Goal: Find specific page/section: Find specific page/section

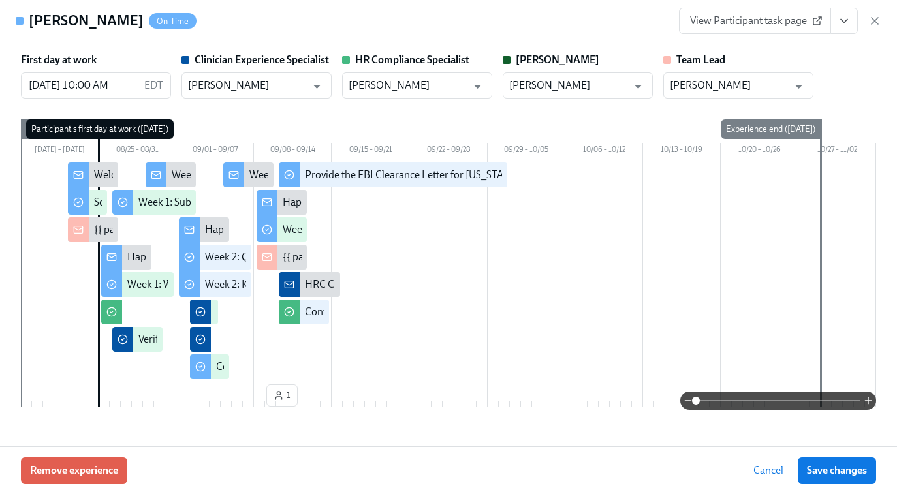
scroll to position [0, 6765]
click at [875, 16] on icon "button" at bounding box center [874, 20] width 13 height 13
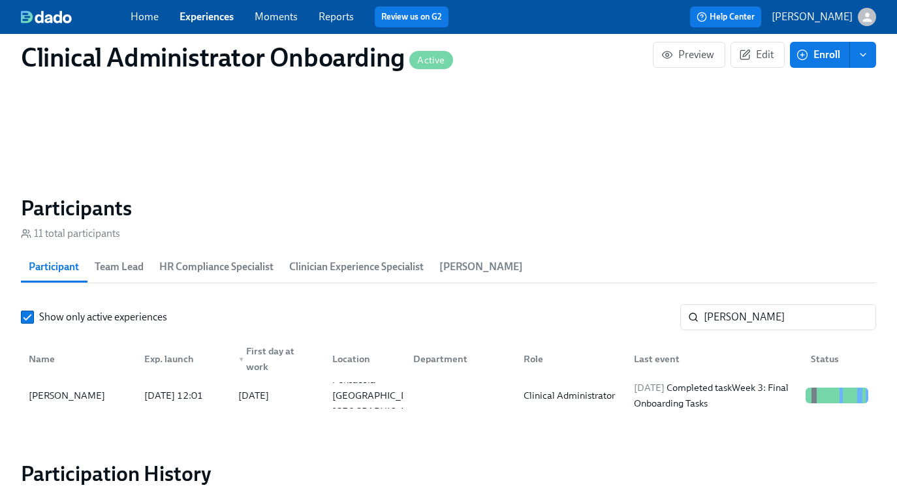
click at [205, 12] on link "Experiences" at bounding box center [206, 16] width 54 height 12
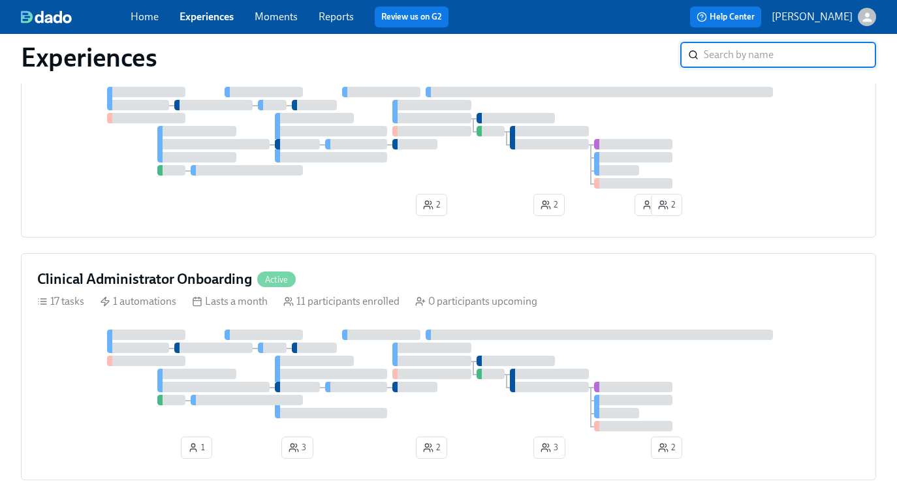
scroll to position [786, 0]
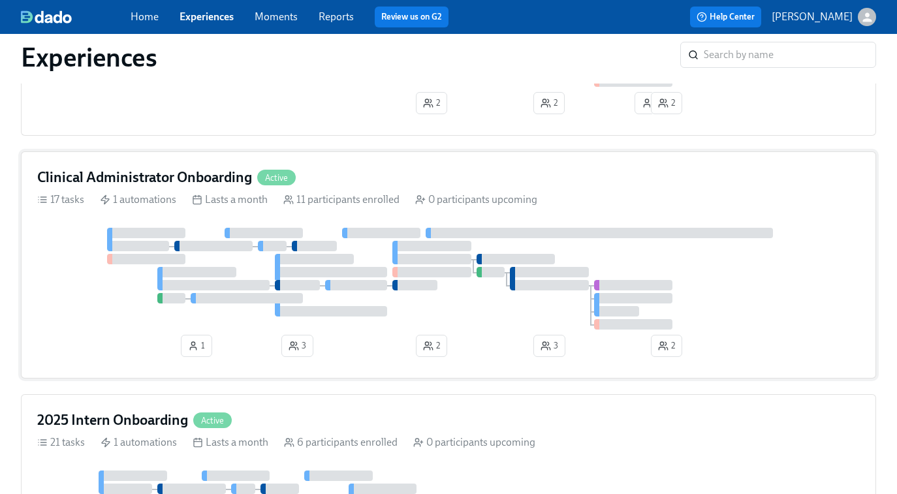
click at [391, 274] on div at bounding box center [448, 279] width 822 height 102
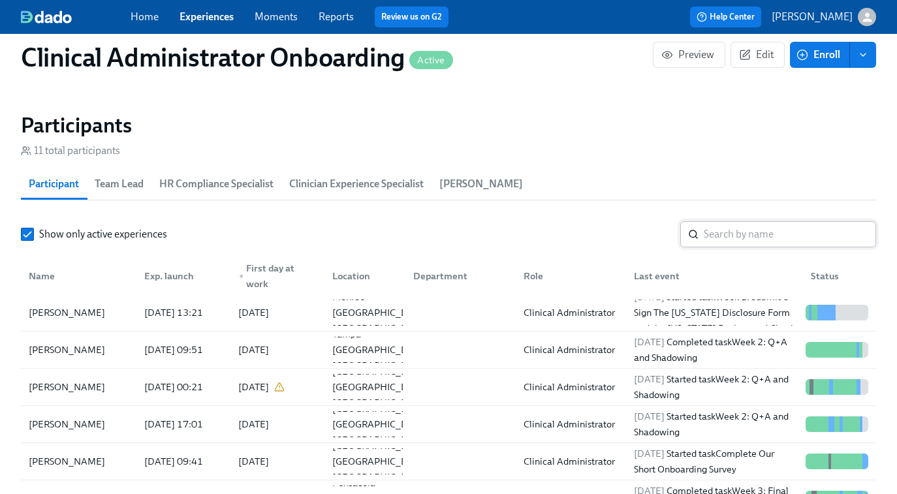
scroll to position [1094, 0]
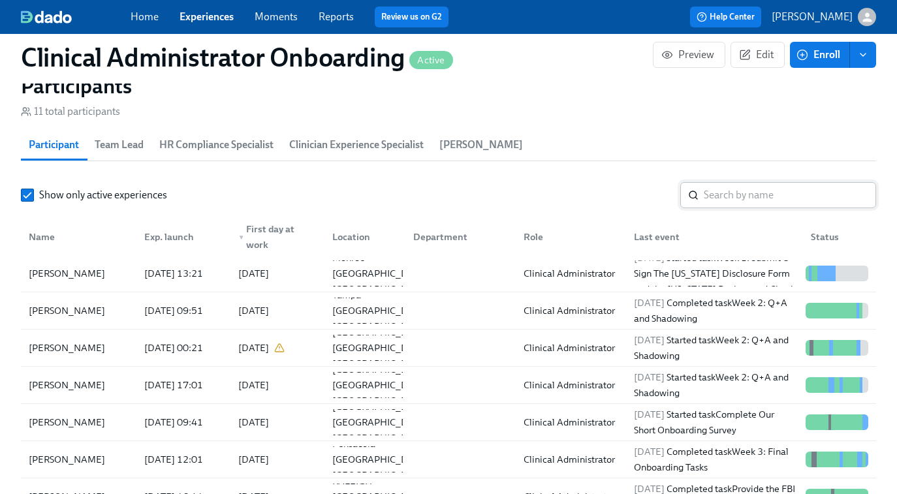
click at [741, 193] on input "search" at bounding box center [790, 195] width 172 height 26
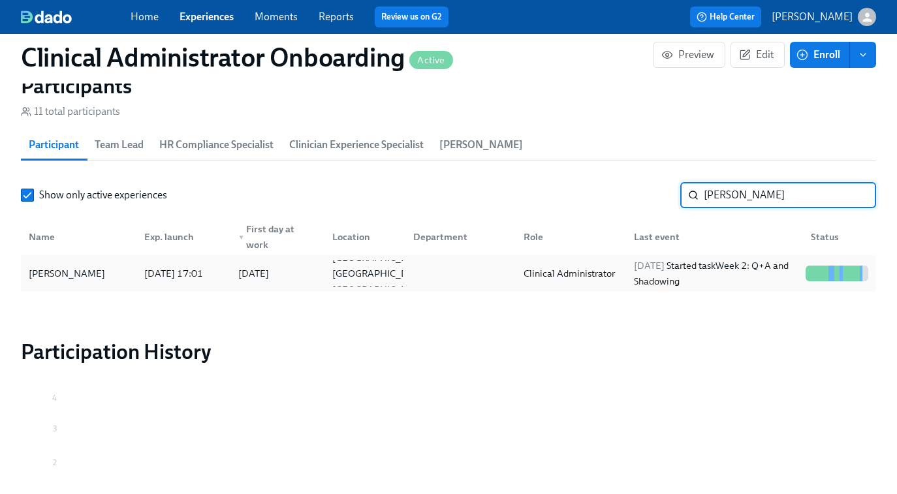
type input "[PERSON_NAME]"
click at [722, 277] on div "[DATE] Started task Week 2: Q+A and Shadowing" at bounding box center [715, 273] width 172 height 31
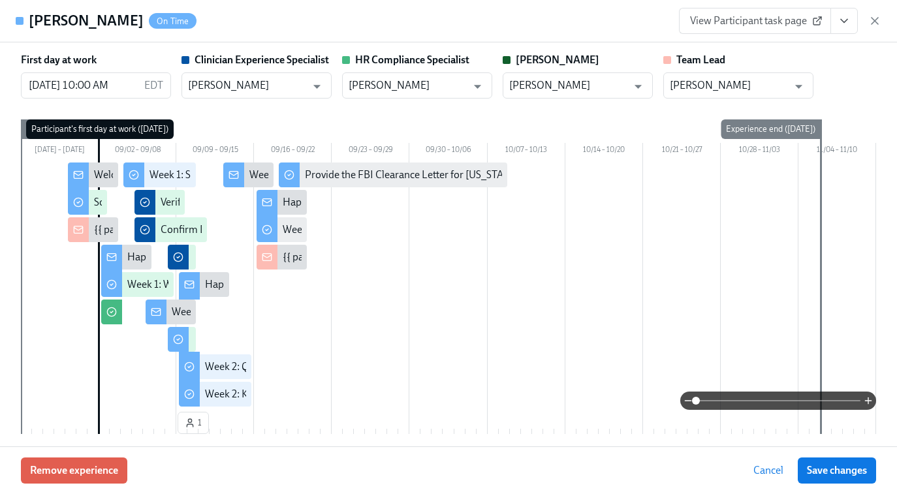
click at [753, 12] on link "View Participant task page" at bounding box center [755, 21] width 152 height 26
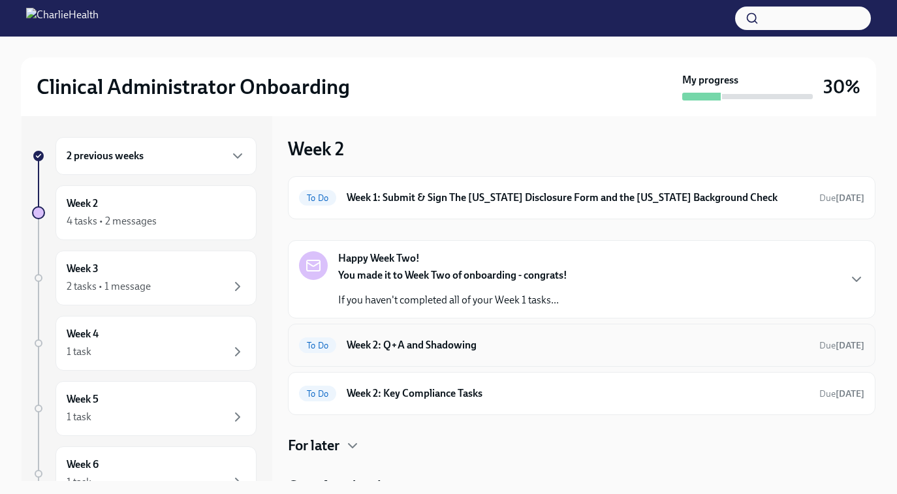
click at [462, 338] on h6 "Week 2: Q+A and Shadowing" at bounding box center [578, 345] width 462 height 14
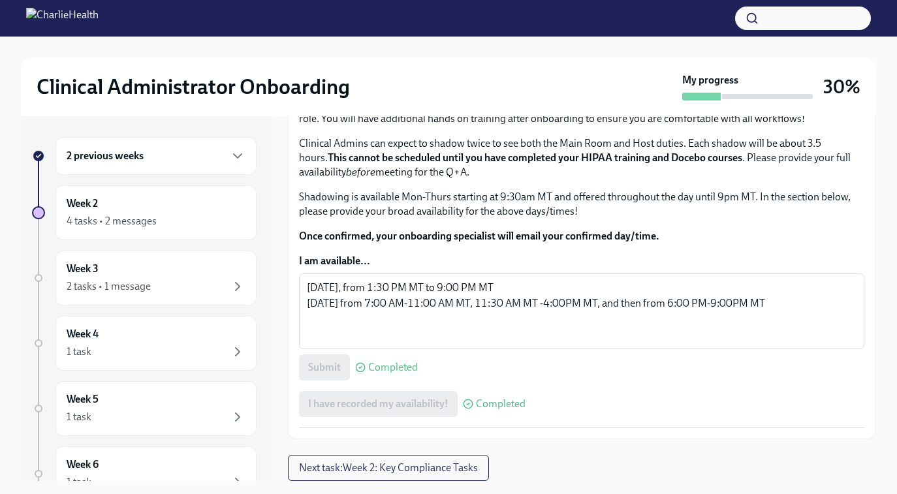
scroll to position [784, 0]
